Goal: Find specific page/section: Find specific page/section

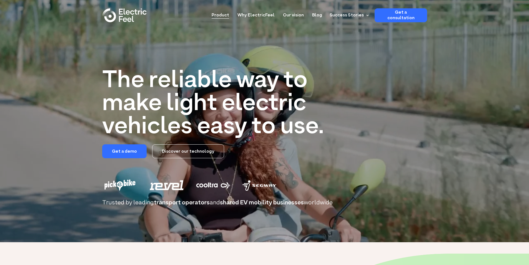
click at [227, 14] on link "Product" at bounding box center [220, 13] width 17 height 10
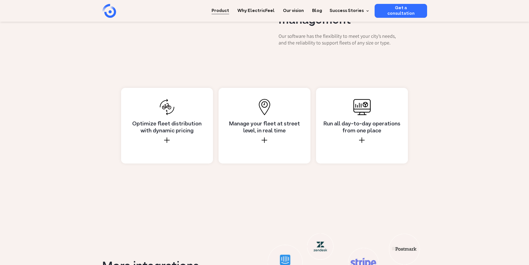
scroll to position [472, 0]
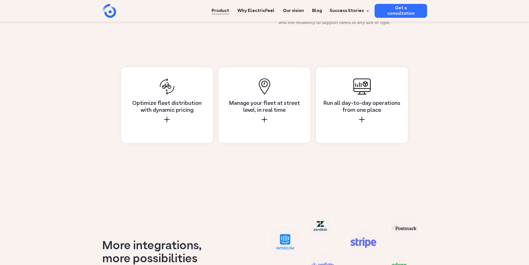
click at [156, 100] on h4 "Optimize fleet distribution with dynamic pricing" at bounding box center [167, 107] width 78 height 14
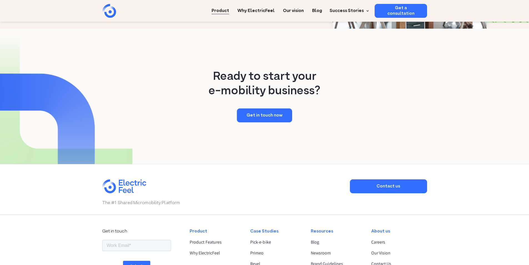
scroll to position [999, 0]
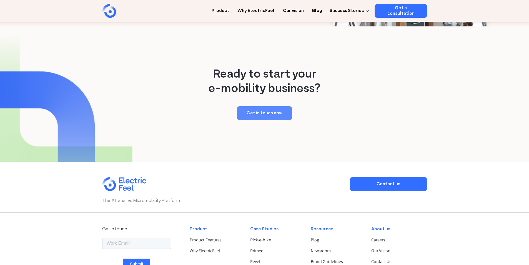
click at [269, 106] on link "Get in touch now" at bounding box center [264, 113] width 55 height 14
